Goal: Task Accomplishment & Management: Manage account settings

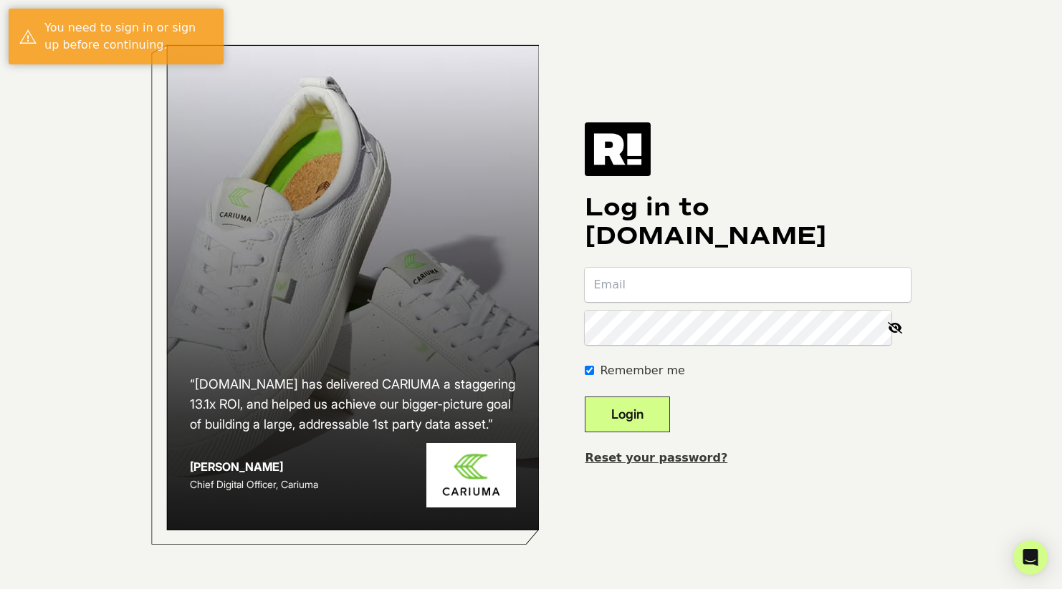
type input "[PERSON_NAME][EMAIL_ADDRESS][DOMAIN_NAME]"
click at [645, 415] on button "Login" at bounding box center [626, 415] width 85 height 36
click at [831, 391] on form "eric@moodfabrics.com Remember me Login" at bounding box center [747, 350] width 326 height 165
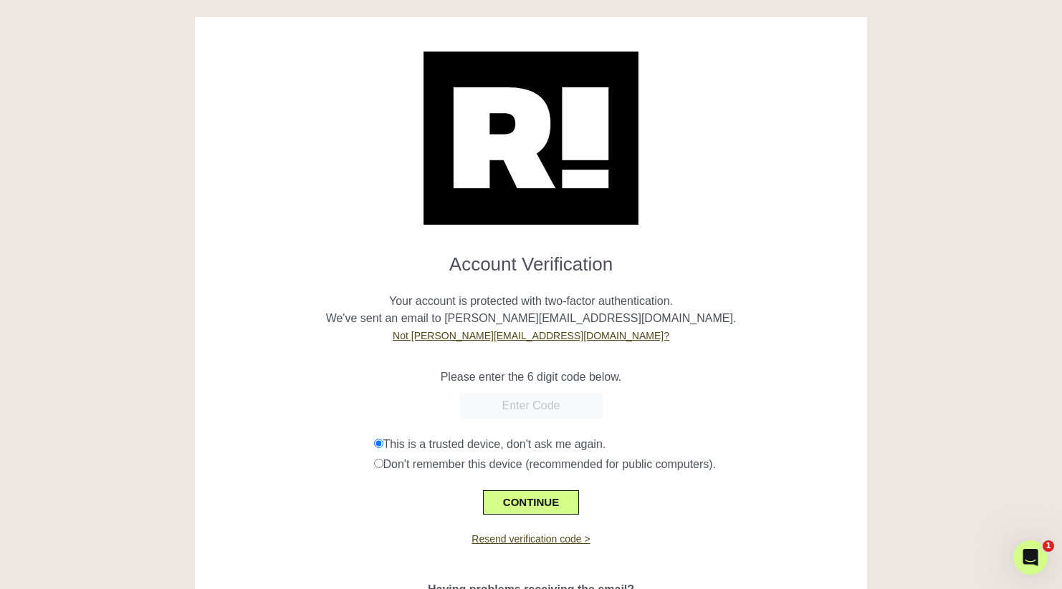
click at [554, 399] on input "text" at bounding box center [530, 406] width 143 height 26
type input "681236"
click at [547, 504] on button "CONTINUE" at bounding box center [531, 503] width 96 height 24
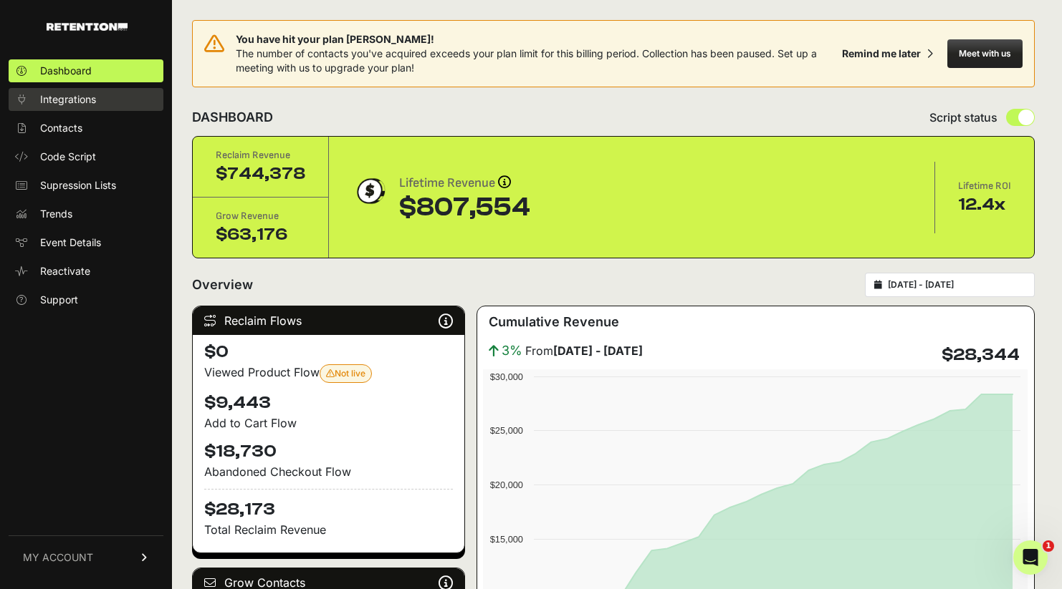
click at [80, 97] on span "Integrations" at bounding box center [68, 99] width 56 height 14
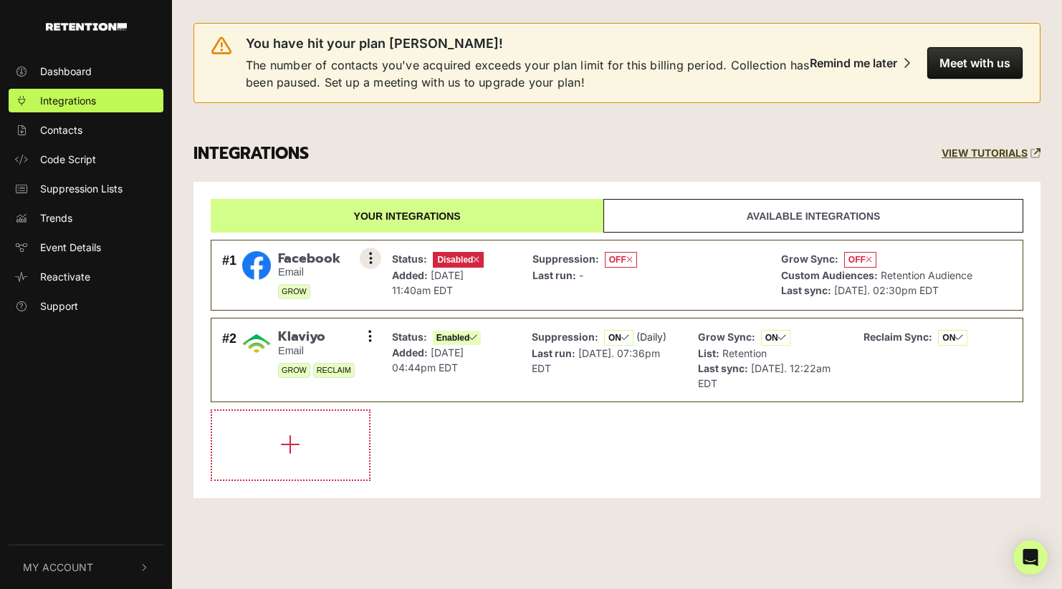
click at [369, 253] on icon at bounding box center [371, 258] width 4 height 14
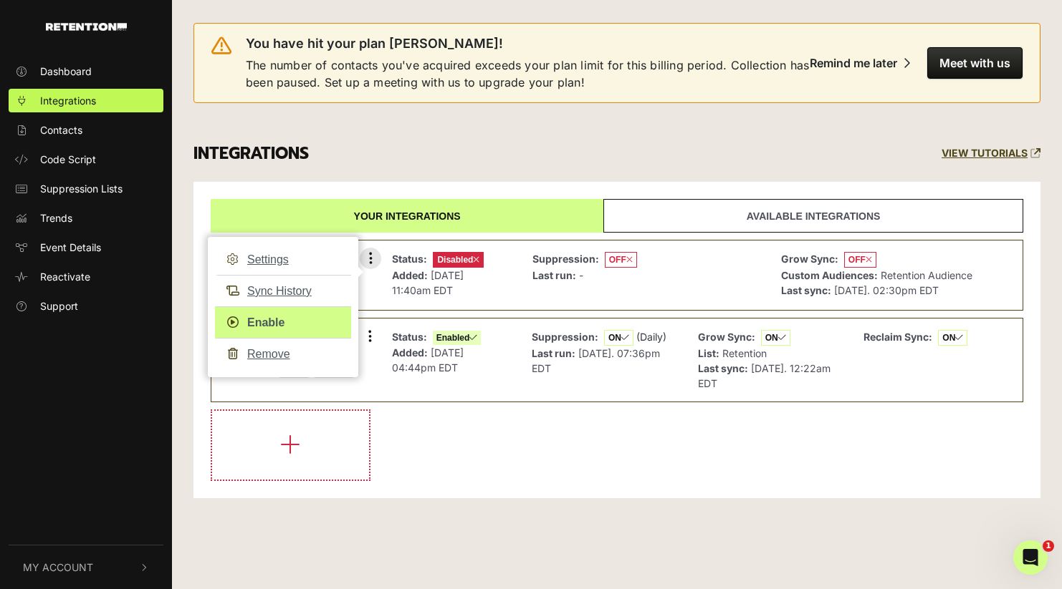
click at [286, 322] on link "Enable" at bounding box center [283, 323] width 136 height 32
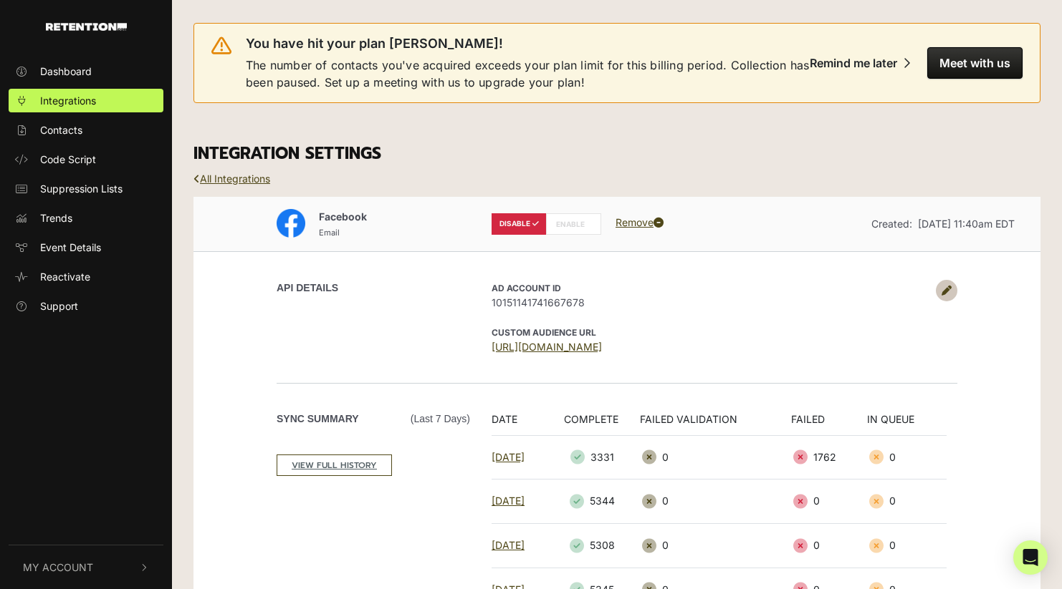
click at [581, 221] on label "ENABLE" at bounding box center [573, 223] width 55 height 21
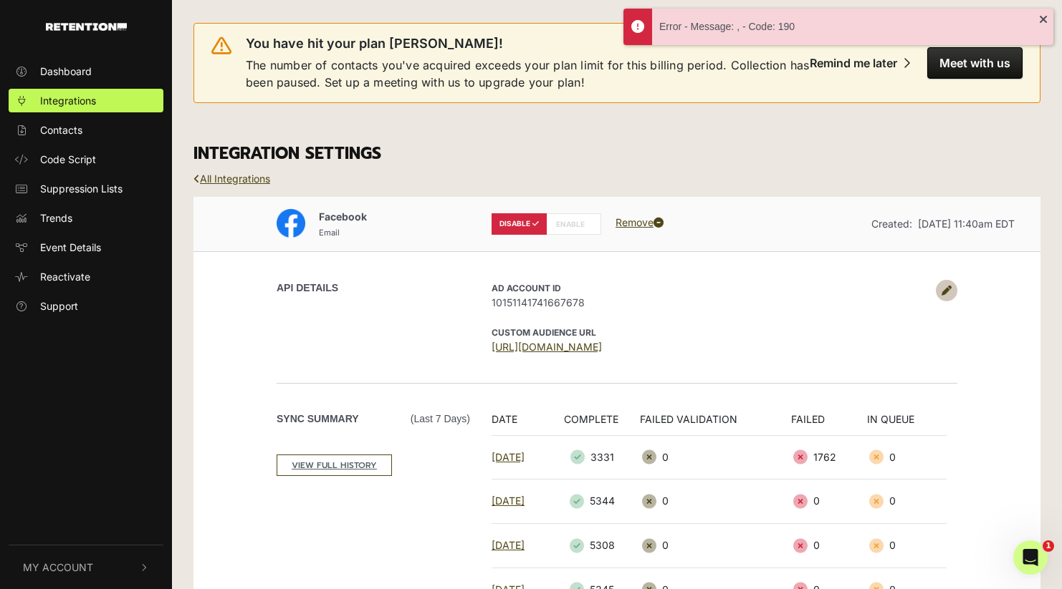
click at [760, 158] on h3 "INTEGRATION SETTINGS" at bounding box center [616, 154] width 847 height 20
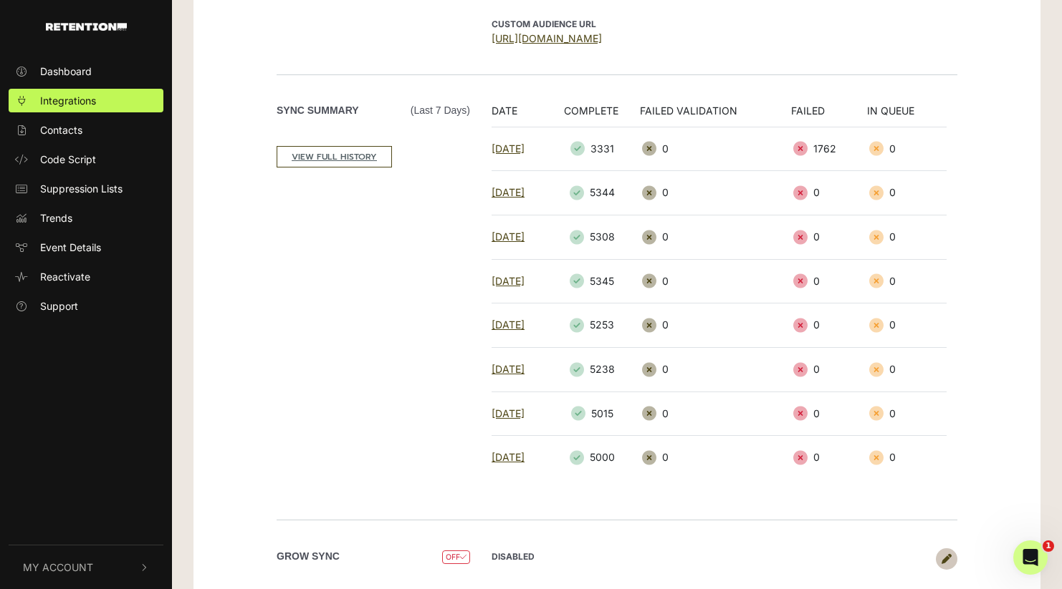
scroll to position [346, 0]
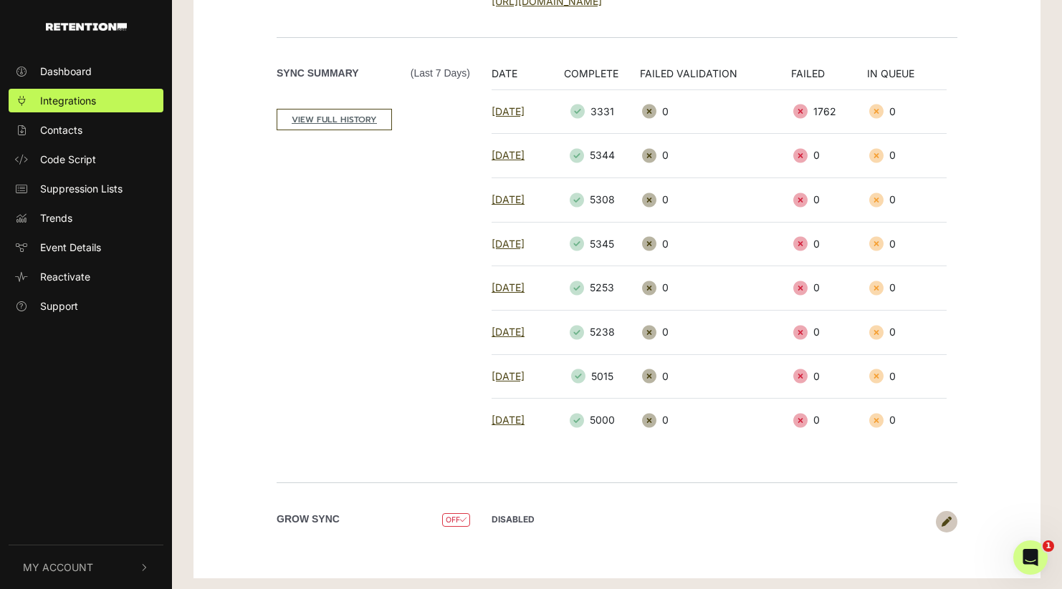
click at [452, 514] on span "OFF" at bounding box center [456, 521] width 28 height 14
click at [948, 517] on icon at bounding box center [946, 522] width 10 height 10
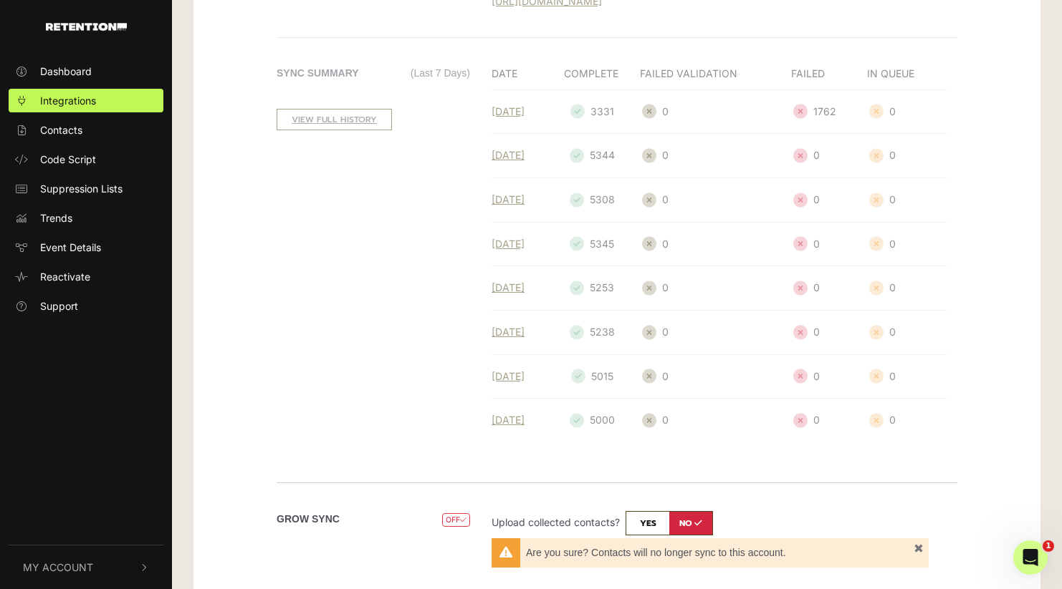
click at [919, 547] on span "×" at bounding box center [918, 548] width 10 height 9
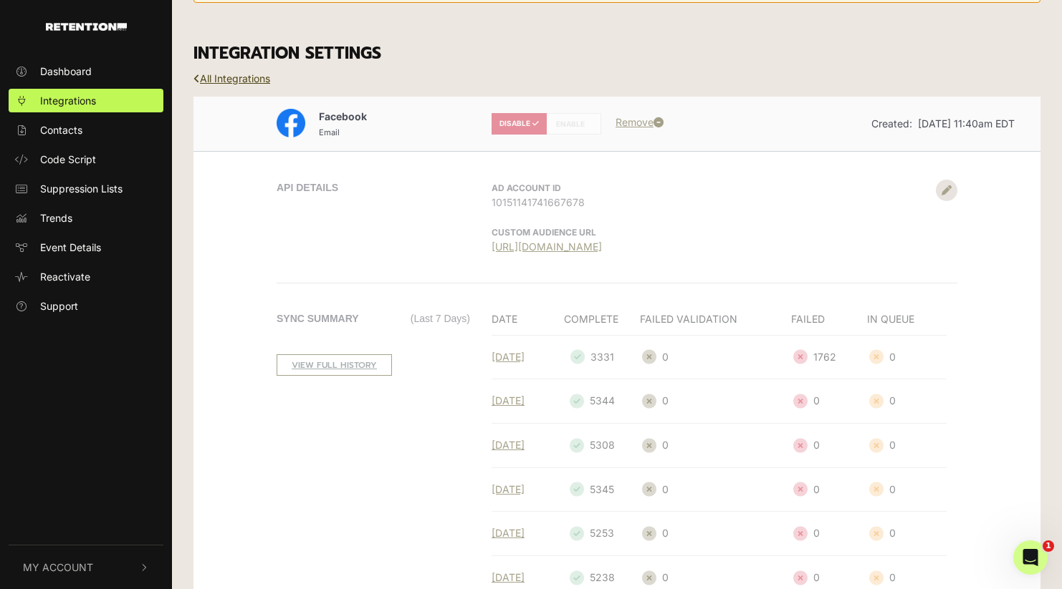
scroll to position [0, 0]
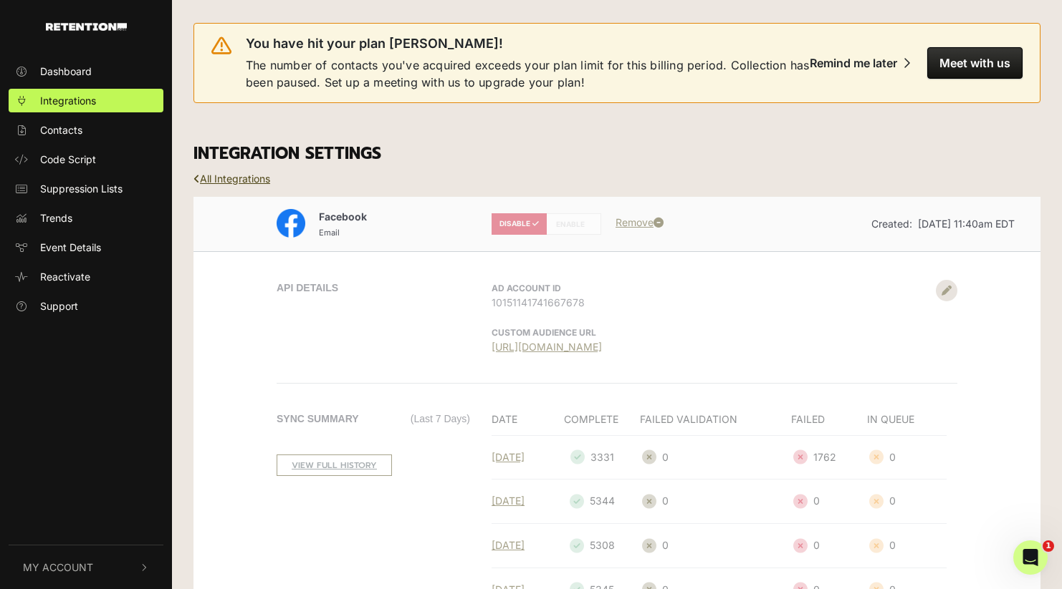
click at [766, 161] on h3 "INTEGRATION SETTINGS" at bounding box center [616, 154] width 847 height 20
click at [1030, 549] on icon "Open Intercom Messenger" at bounding box center [1028, 556] width 24 height 24
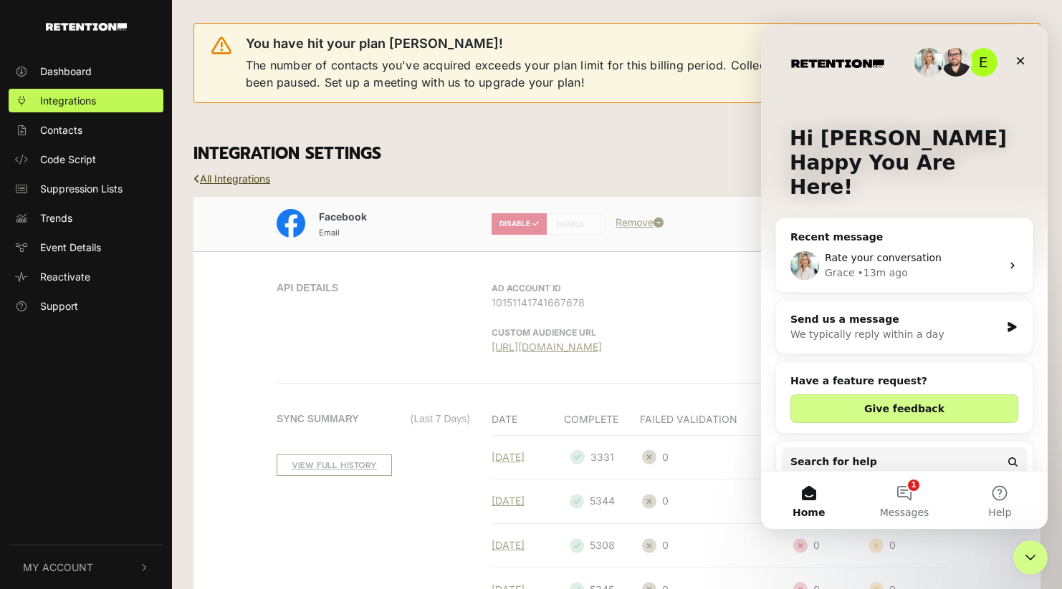
click at [920, 266] on div "Grace • 13m ago" at bounding box center [912, 273] width 176 height 15
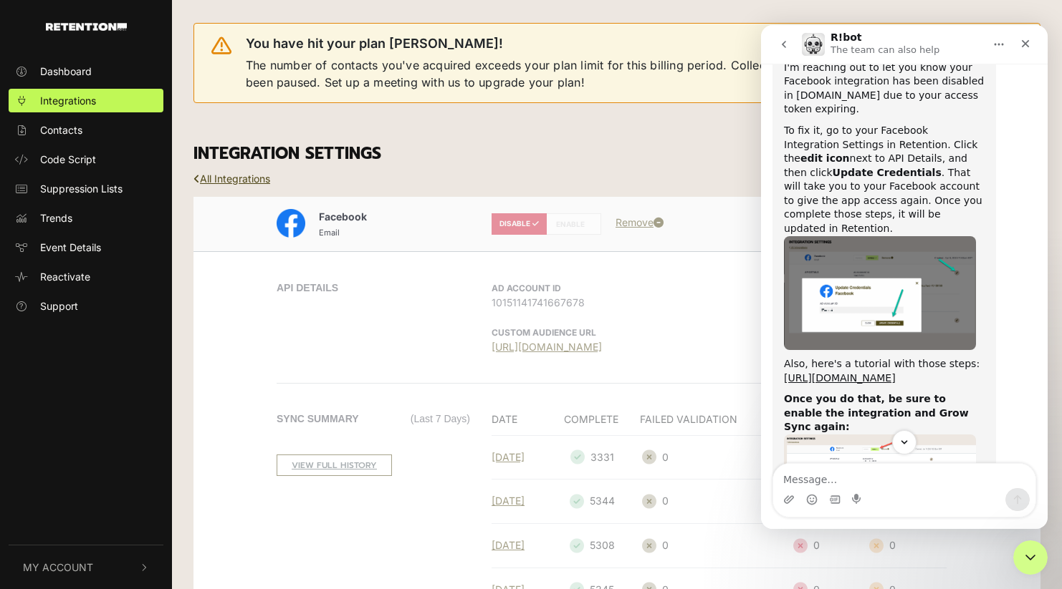
scroll to position [366, 0]
click at [1027, 48] on icon "Close" at bounding box center [1024, 43] width 11 height 11
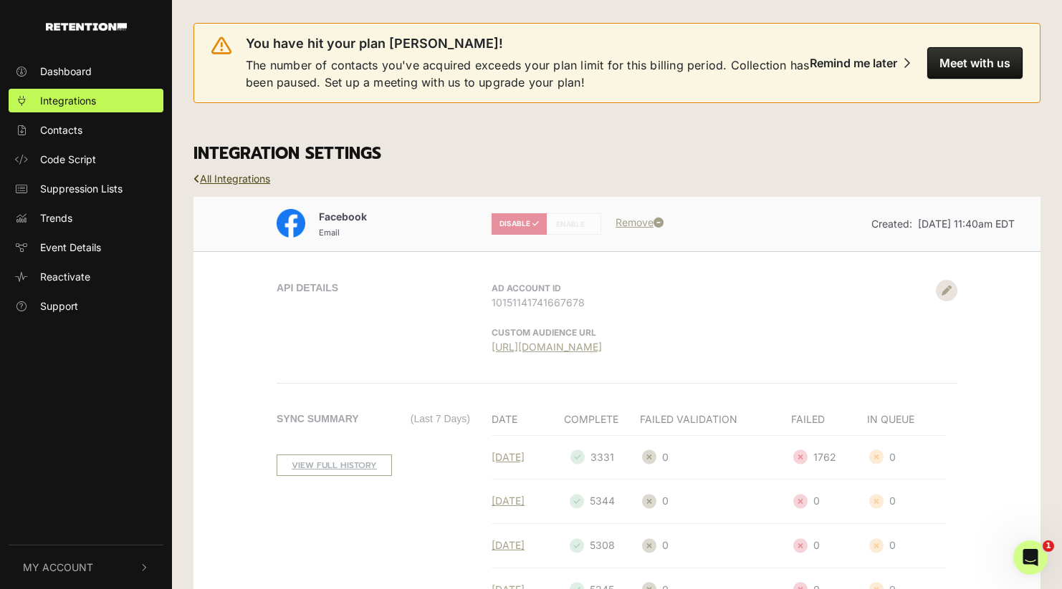
scroll to position [565, 0]
click at [948, 295] on div "API DETAILS AD Account ID 10151141741667678 CUSTOM AUDIENCE URL https://busines…" at bounding box center [616, 590] width 817 height 679
click at [942, 287] on div "API DETAILS AD Account ID 10151141741667678 CUSTOM AUDIENCE URL https://busines…" at bounding box center [616, 590] width 817 height 679
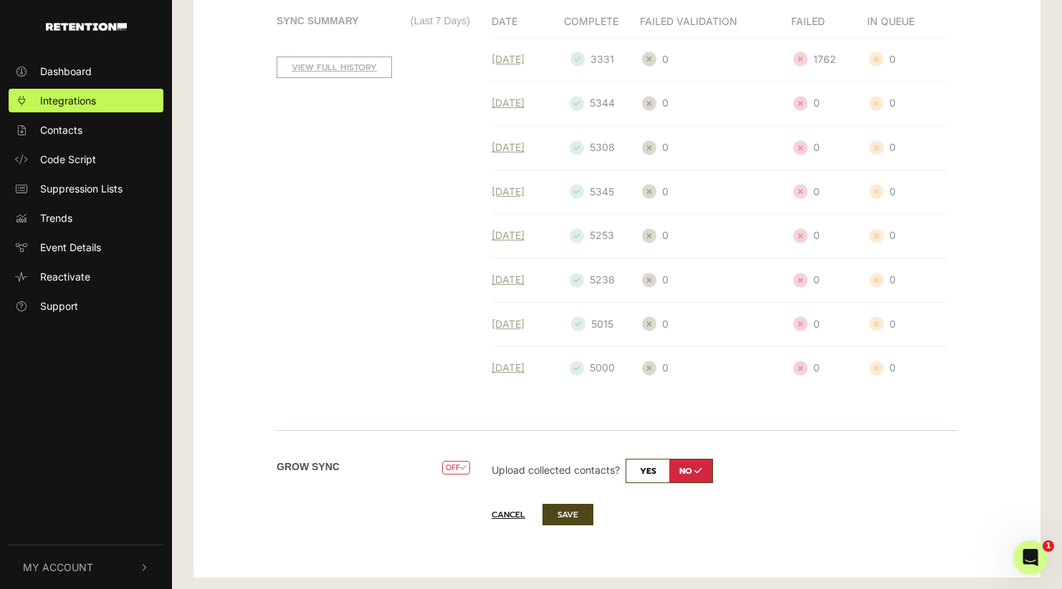
click at [505, 524] on div "Cancel SAVE" at bounding box center [719, 515] width 476 height 34
click at [505, 516] on button "Cancel" at bounding box center [515, 515] width 48 height 20
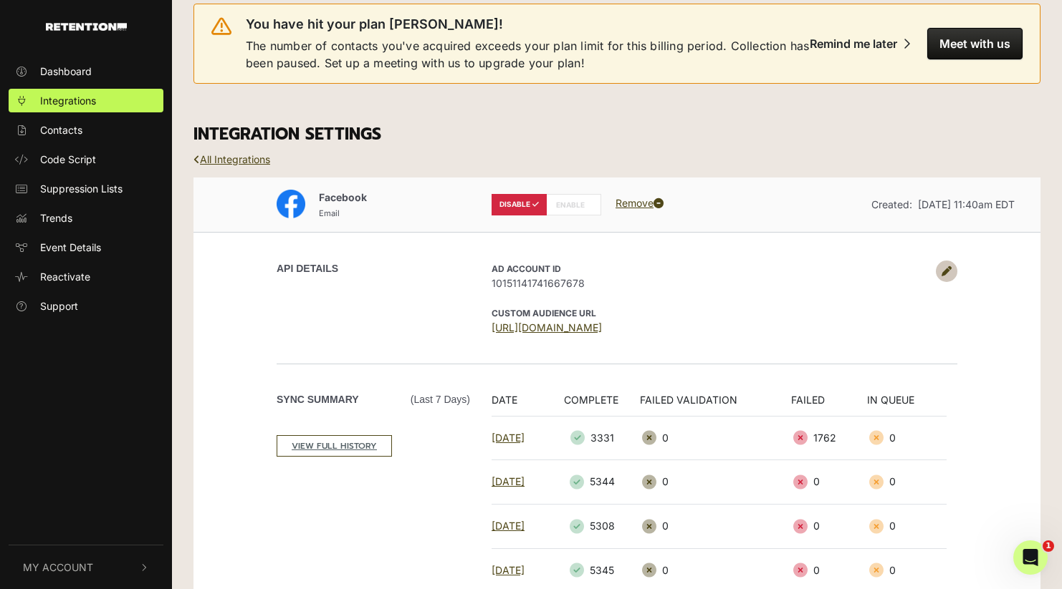
scroll to position [0, 0]
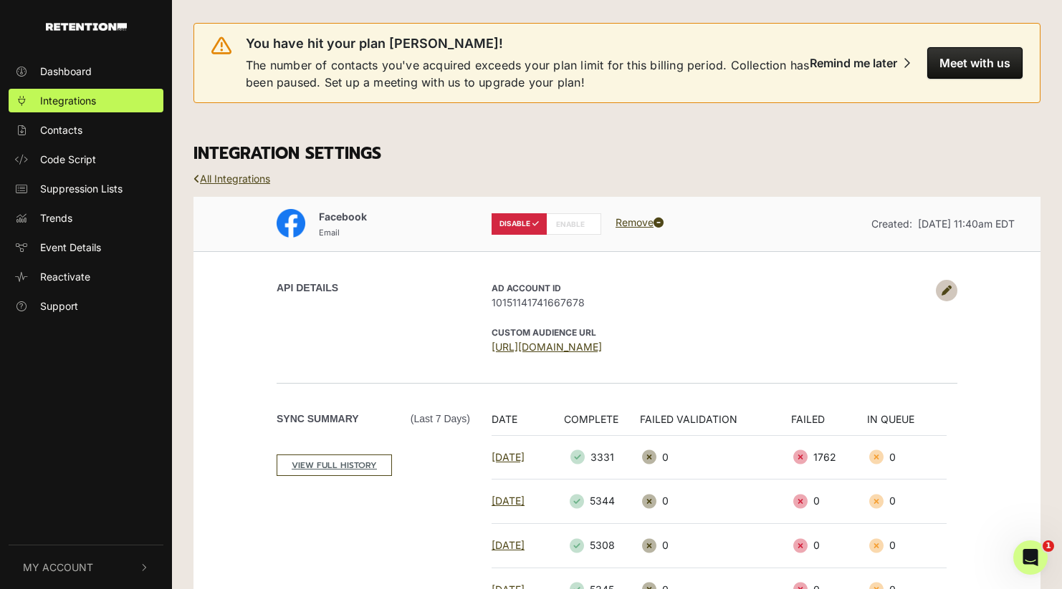
click at [948, 289] on icon at bounding box center [946, 291] width 10 height 10
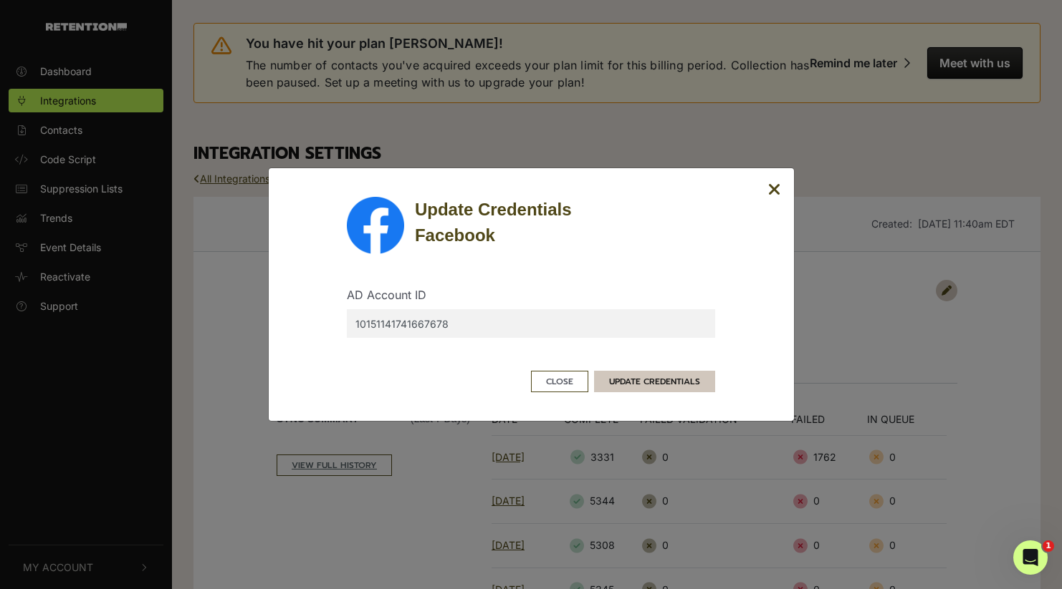
click at [657, 384] on button "UPDATE CREDENTIALS" at bounding box center [654, 381] width 121 height 21
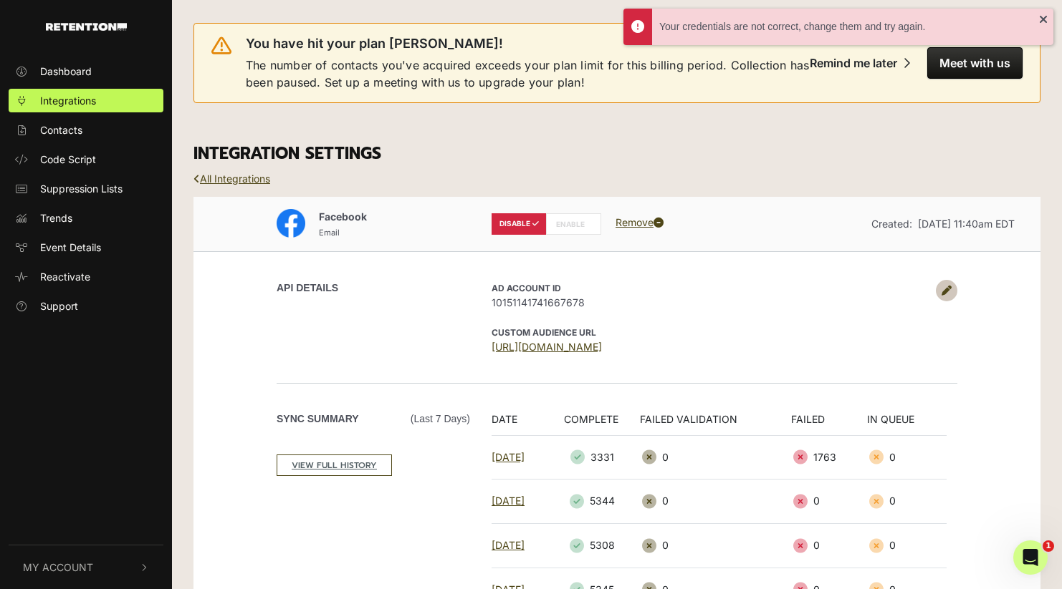
click at [570, 226] on label "ENABLE" at bounding box center [573, 223] width 55 height 21
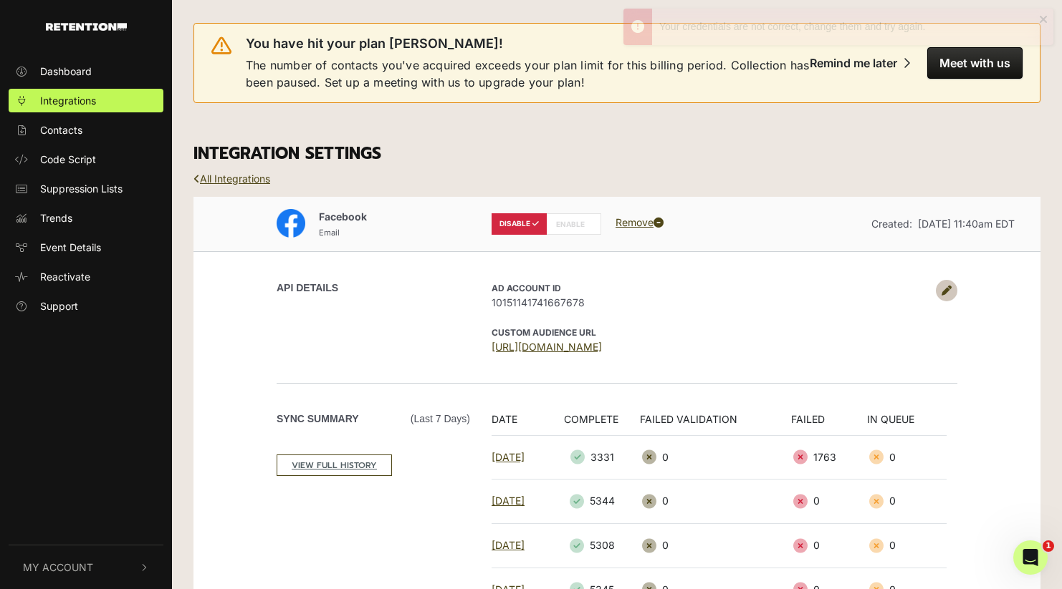
radio input "false"
radio input "true"
